Goal: Obtain resource: Obtain resource

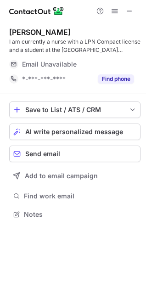
scroll to position [208, 146]
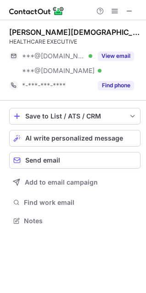
scroll to position [214, 146]
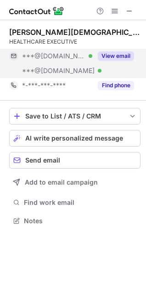
click at [111, 53] on button "View email" at bounding box center [116, 55] width 36 height 9
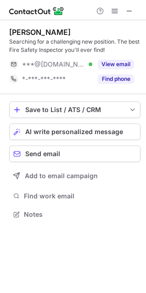
scroll to position [208, 146]
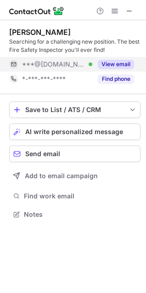
click at [121, 61] on button "View email" at bounding box center [116, 64] width 36 height 9
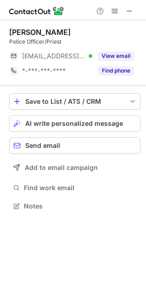
scroll to position [200, 146]
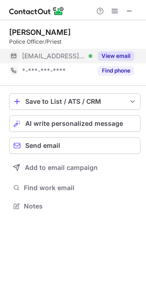
click at [122, 50] on div "View email" at bounding box center [113, 56] width 42 height 15
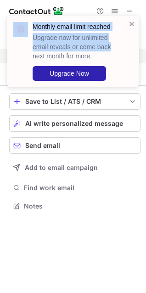
drag, startPoint x: 122, startPoint y: 50, endPoint x: 6, endPoint y: -27, distance: 138.7
click at [6, 0] on html "Monthly email limit reached Upgrade now for unlimited email reveals or come bac…" at bounding box center [73, 146] width 146 height 293
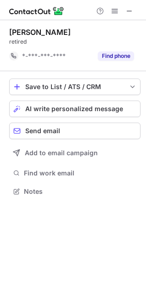
scroll to position [185, 146]
